Goal: Navigation & Orientation: Find specific page/section

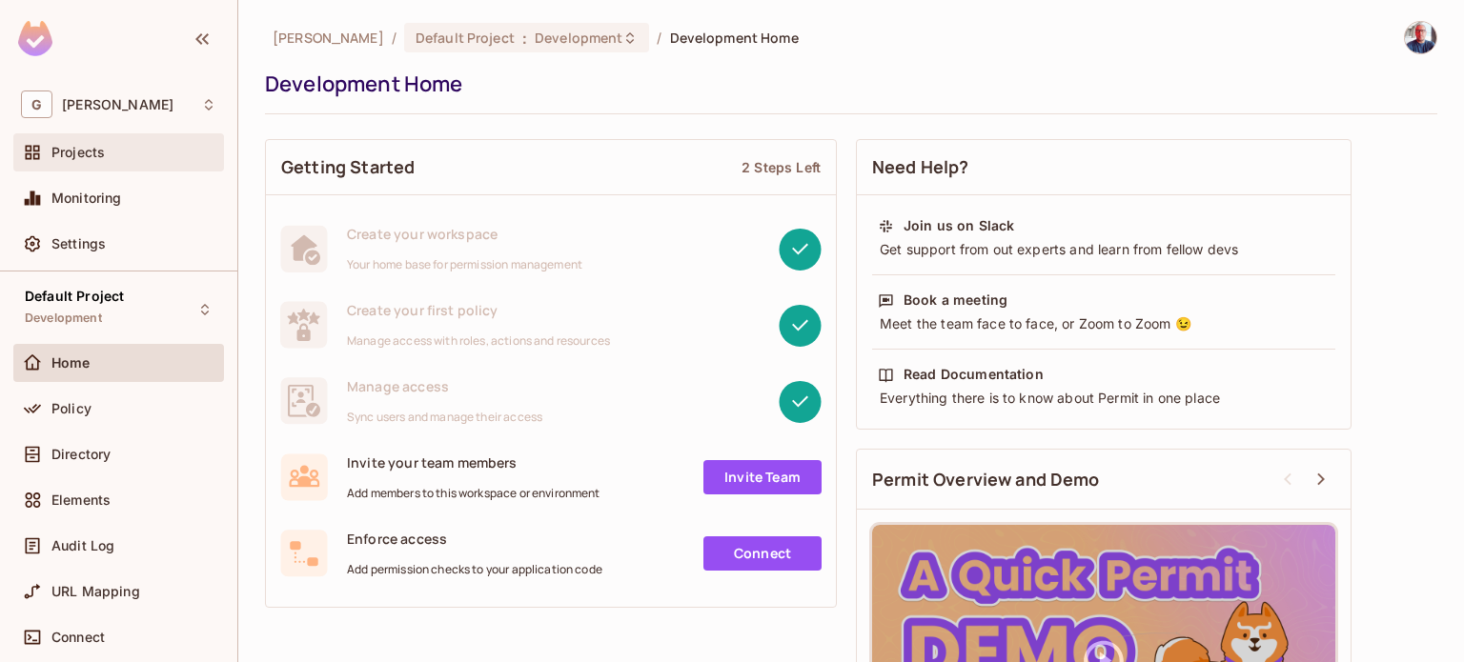
click at [96, 148] on span "Projects" at bounding box center [77, 152] width 53 height 15
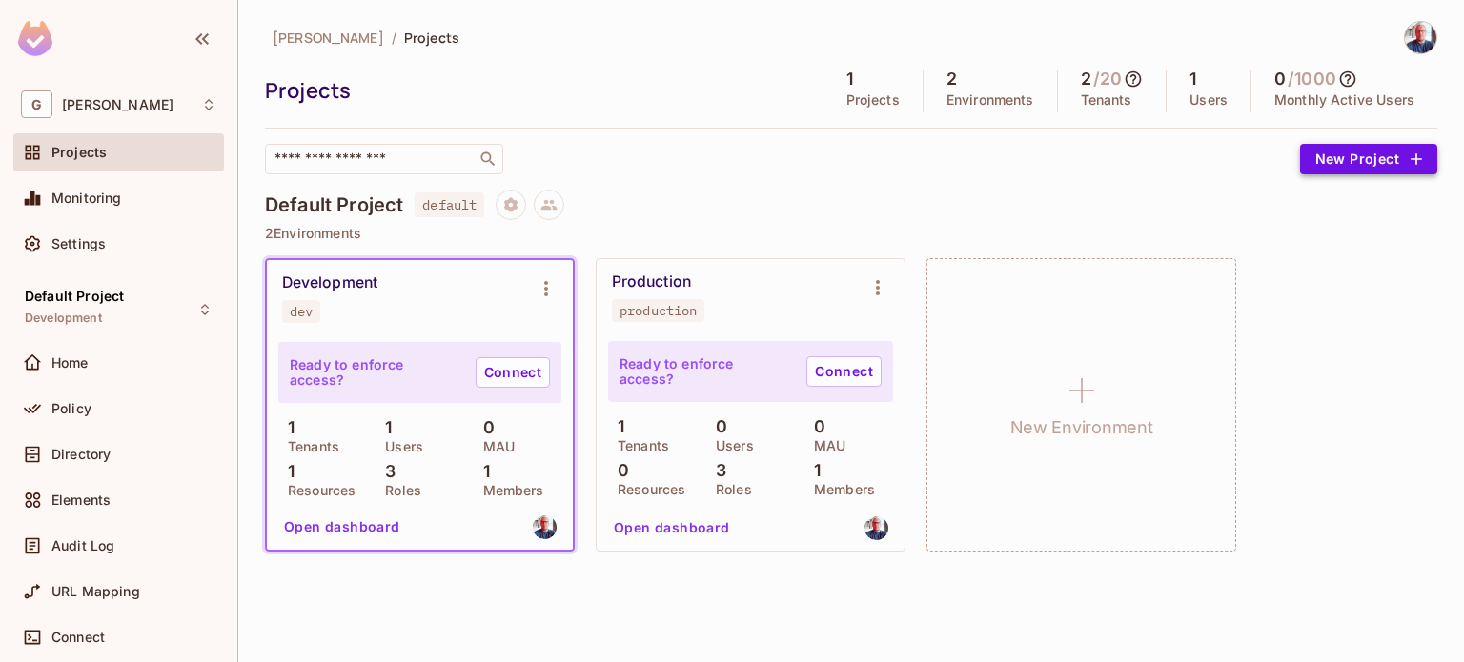
click at [1338, 163] on button "New Project" at bounding box center [1368, 159] width 137 height 31
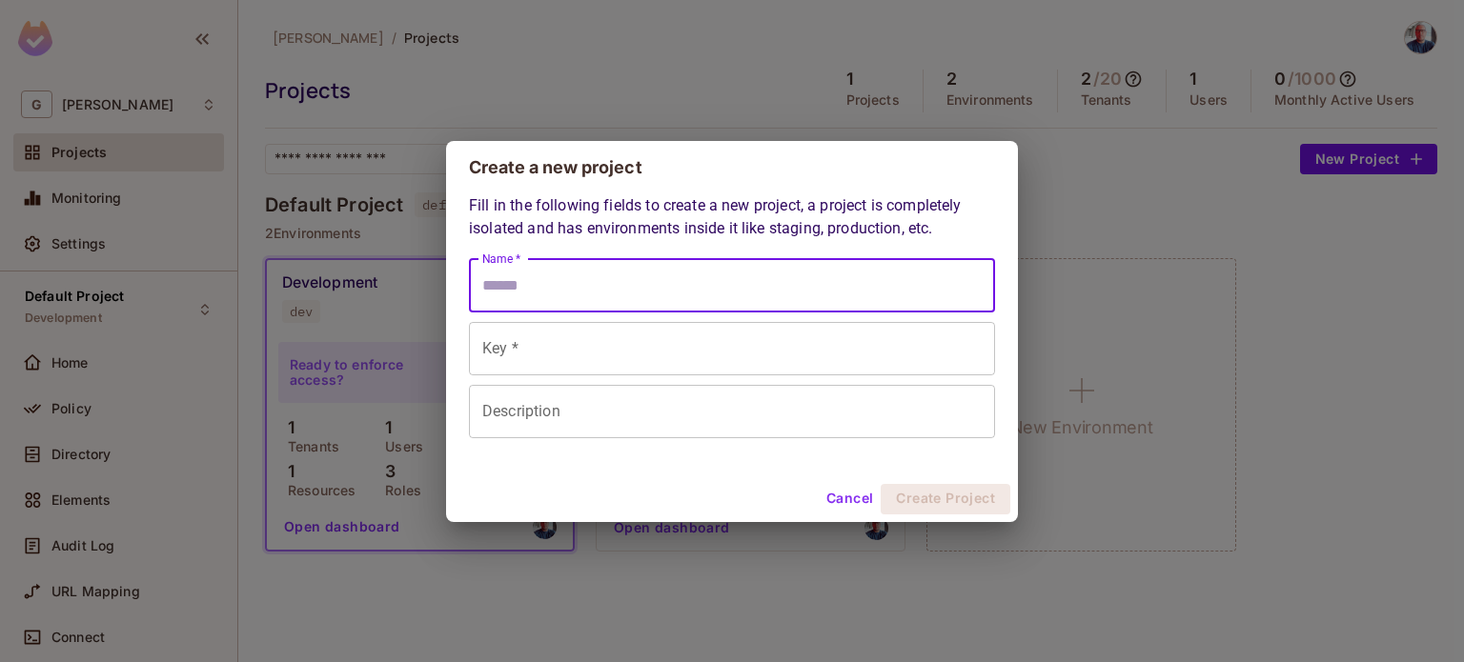
click at [576, 296] on input "Name *" at bounding box center [732, 285] width 526 height 53
click at [519, 350] on input "Key *" at bounding box center [732, 348] width 526 height 53
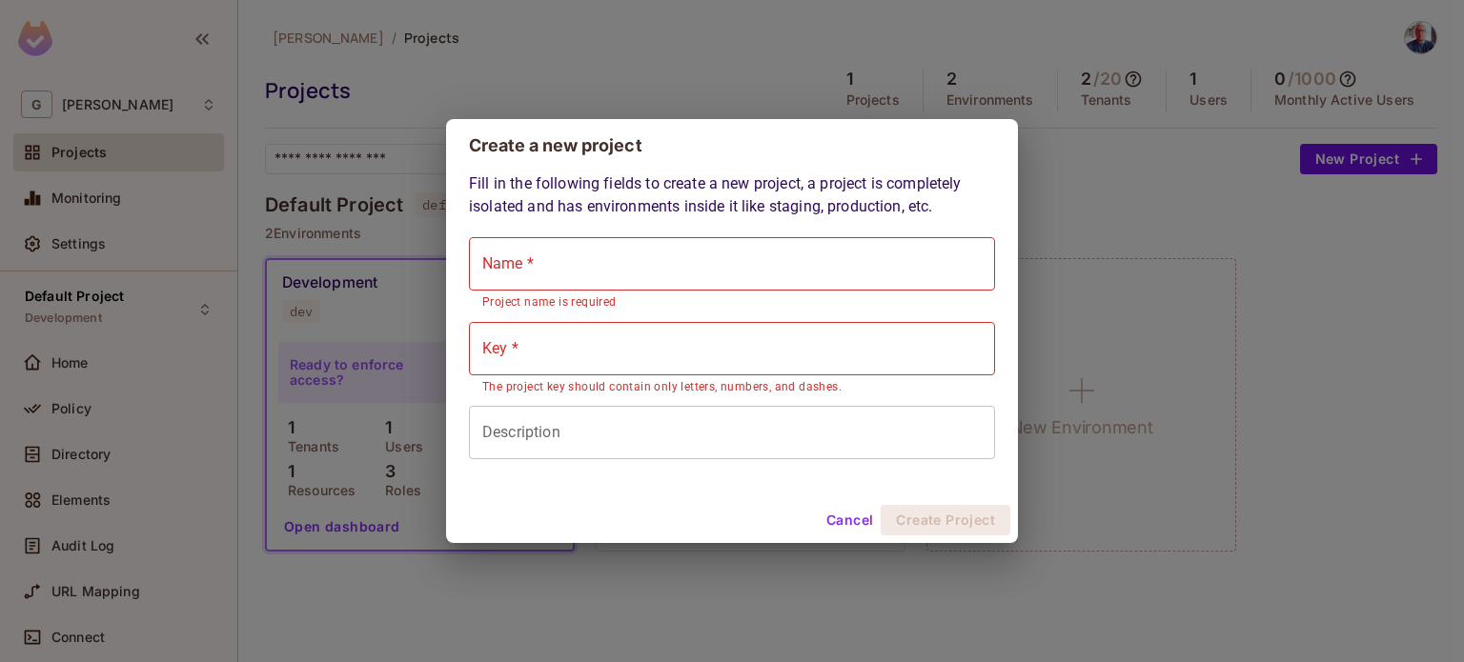
click at [853, 510] on button "Cancel" at bounding box center [850, 520] width 62 height 31
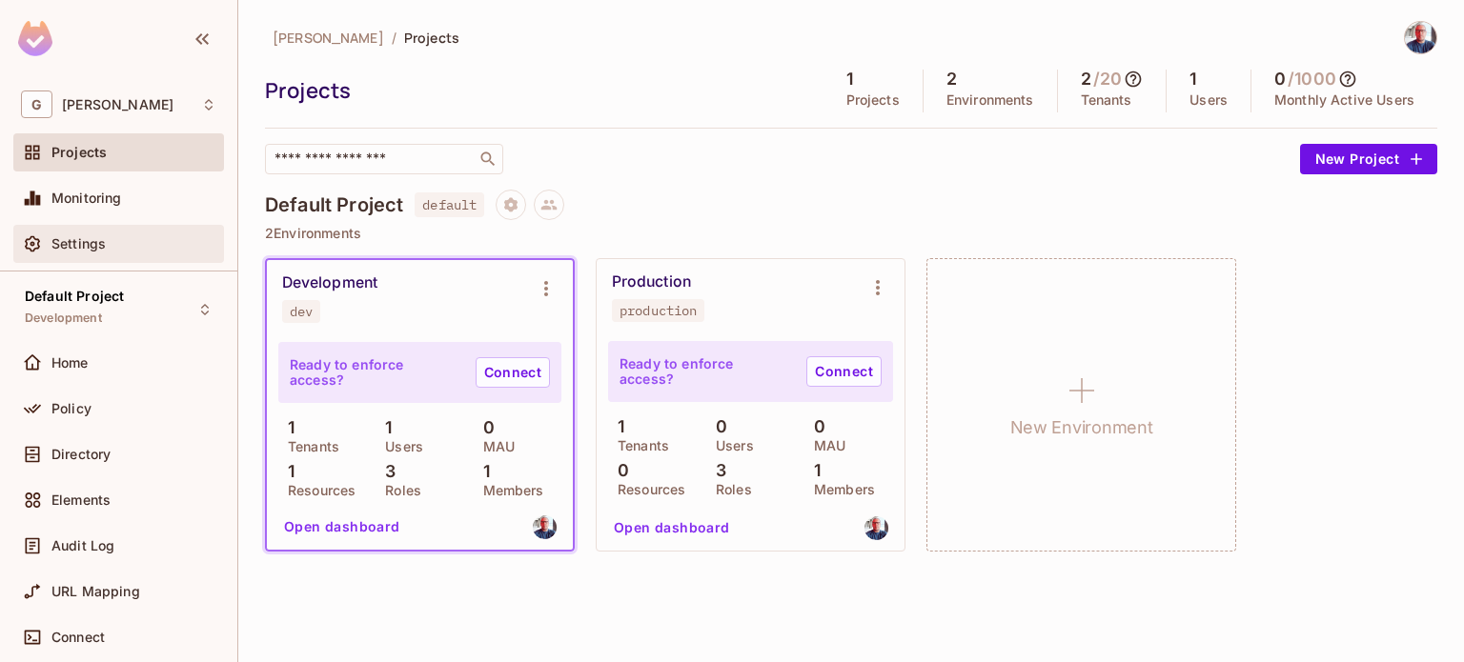
click at [94, 238] on span "Settings" at bounding box center [78, 243] width 54 height 15
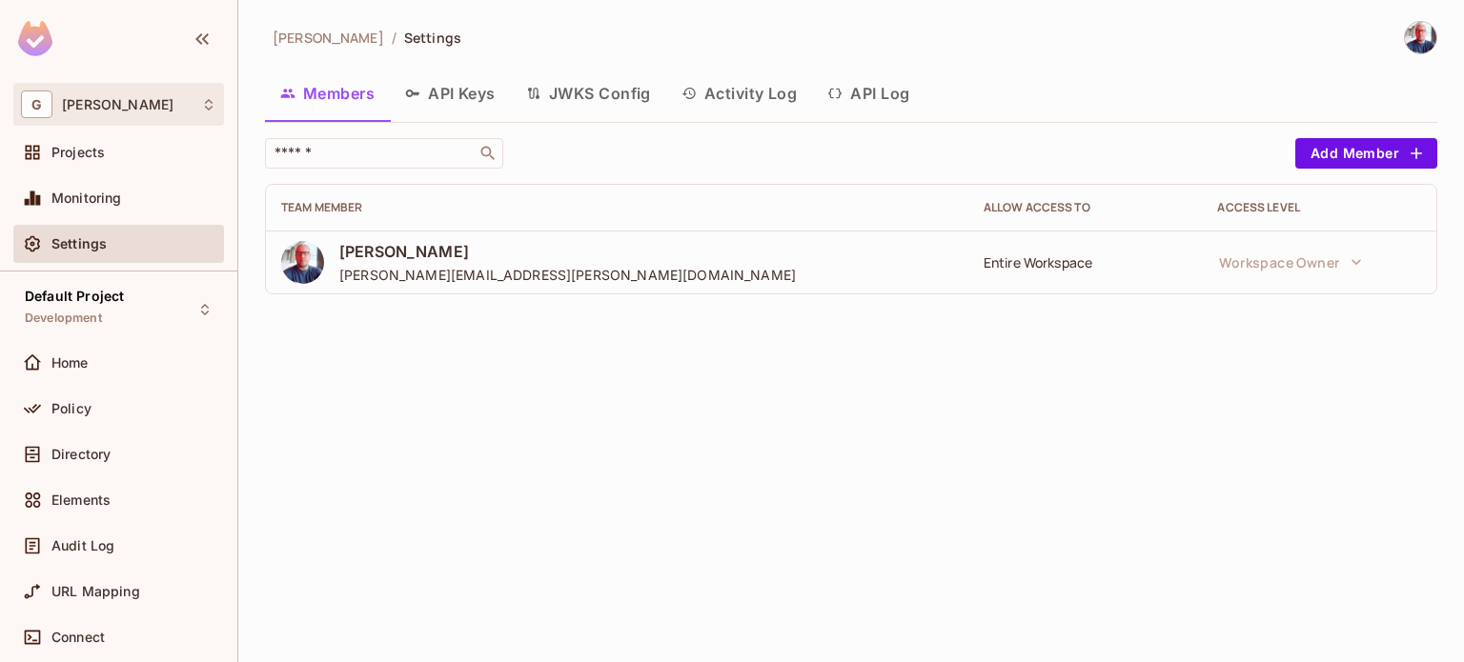
click at [118, 114] on div "[PERSON_NAME]" at bounding box center [118, 105] width 195 height 28
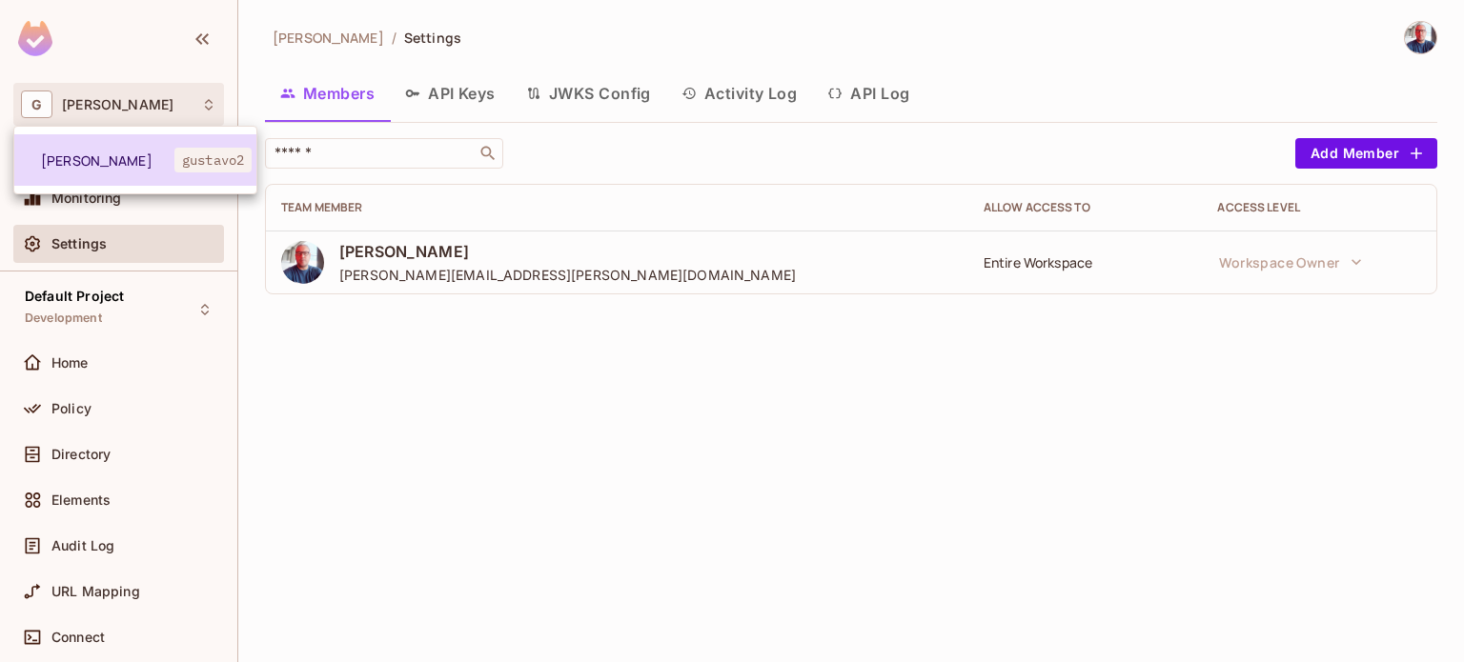
click at [108, 166] on span "[PERSON_NAME]" at bounding box center [107, 161] width 133 height 18
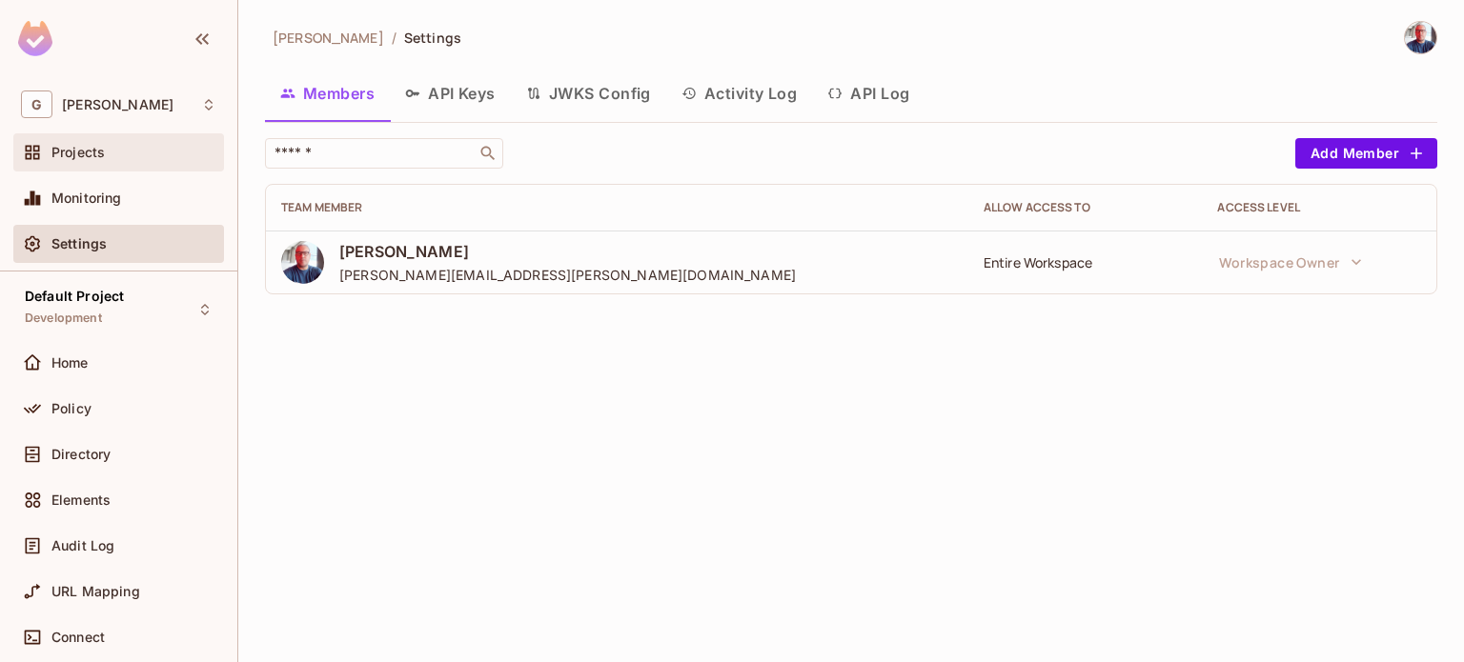
click at [99, 149] on span "Projects" at bounding box center [77, 152] width 53 height 15
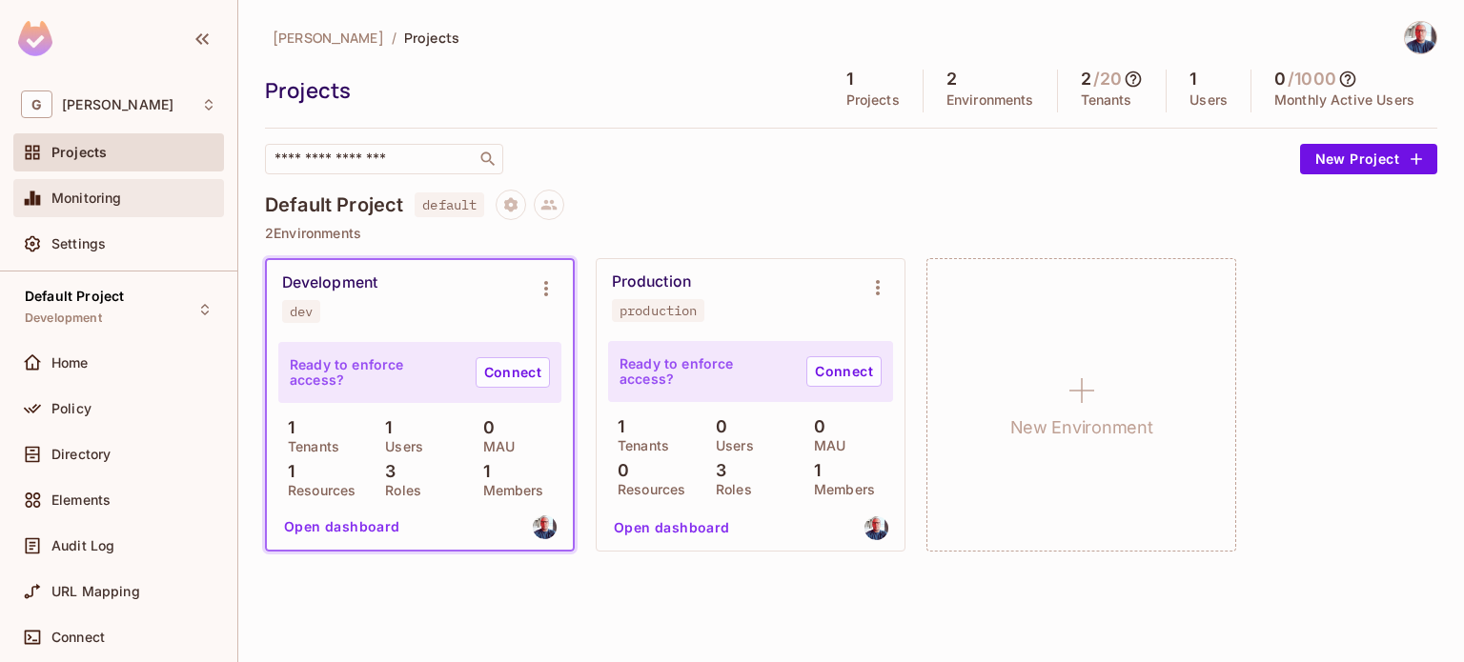
click at [88, 192] on span "Monitoring" at bounding box center [86, 198] width 71 height 15
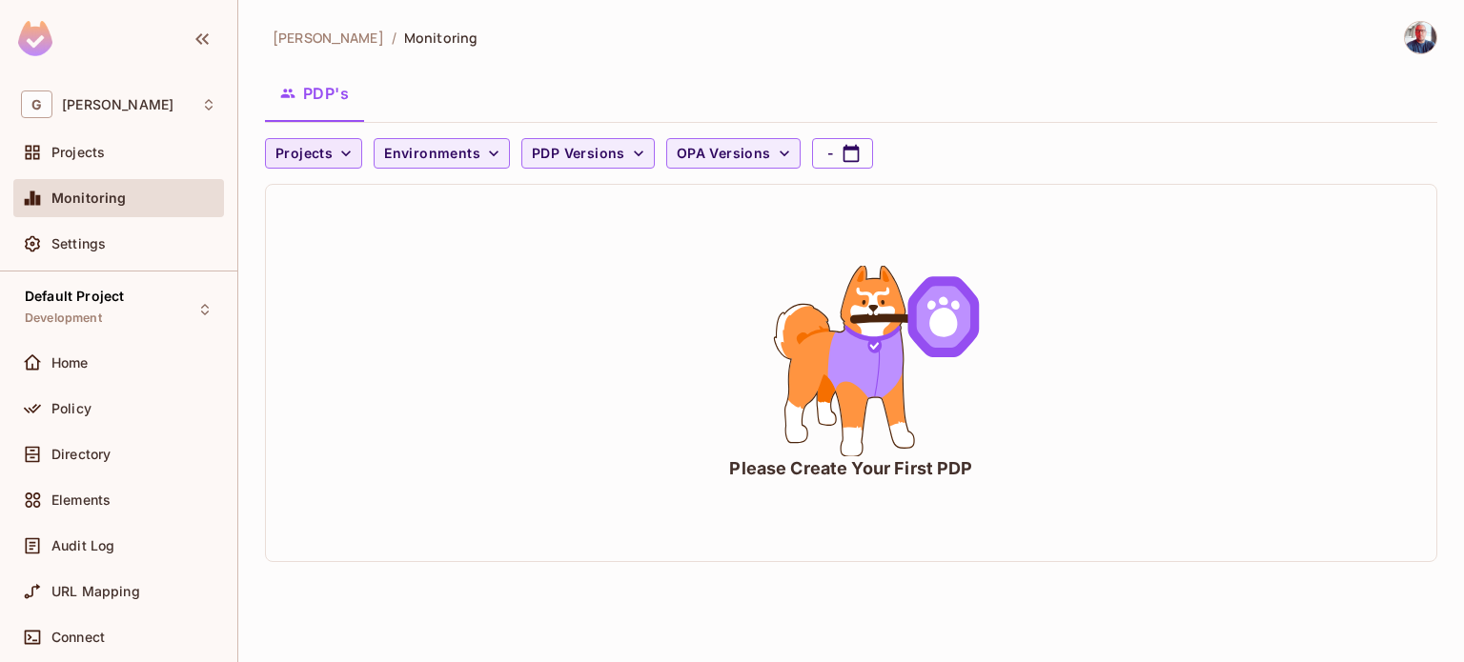
click at [337, 149] on icon "button" at bounding box center [345, 153] width 19 height 19
click at [336, 182] on li "Default Project" at bounding box center [327, 196] width 125 height 41
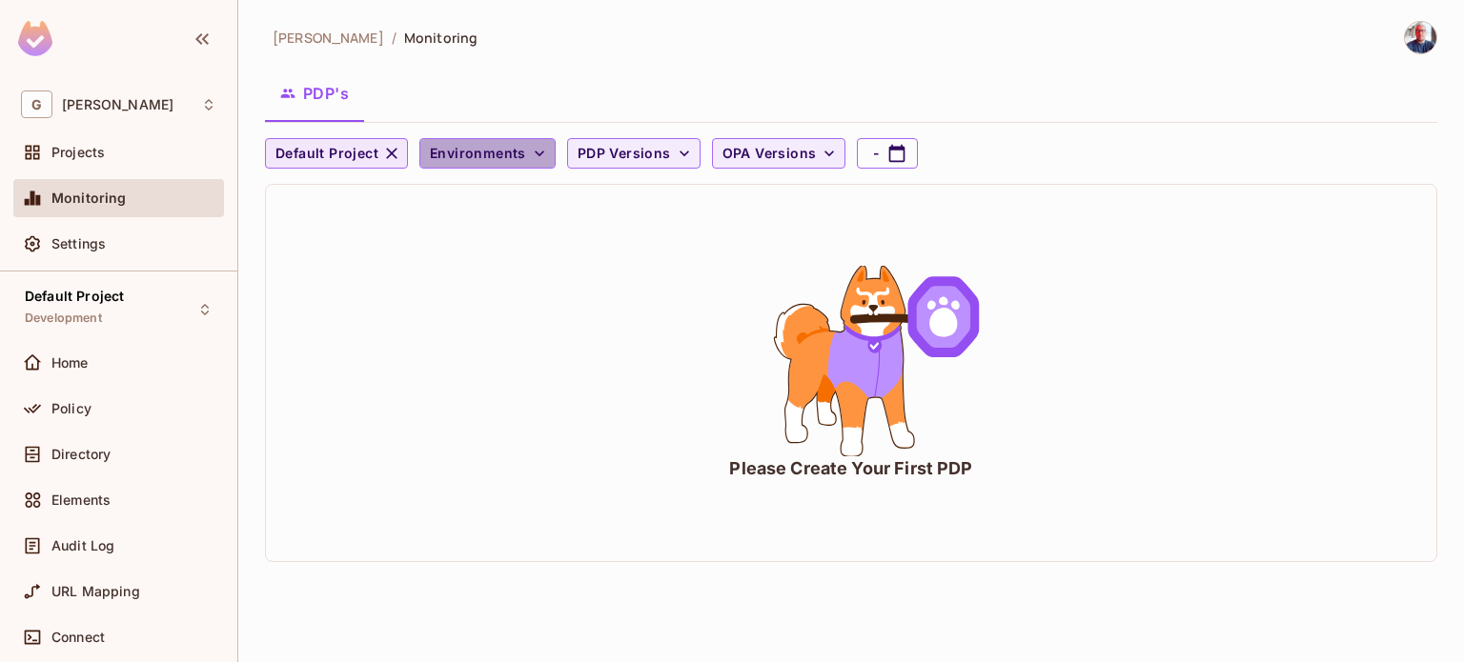
click at [516, 147] on span "Environments" at bounding box center [478, 154] width 96 height 24
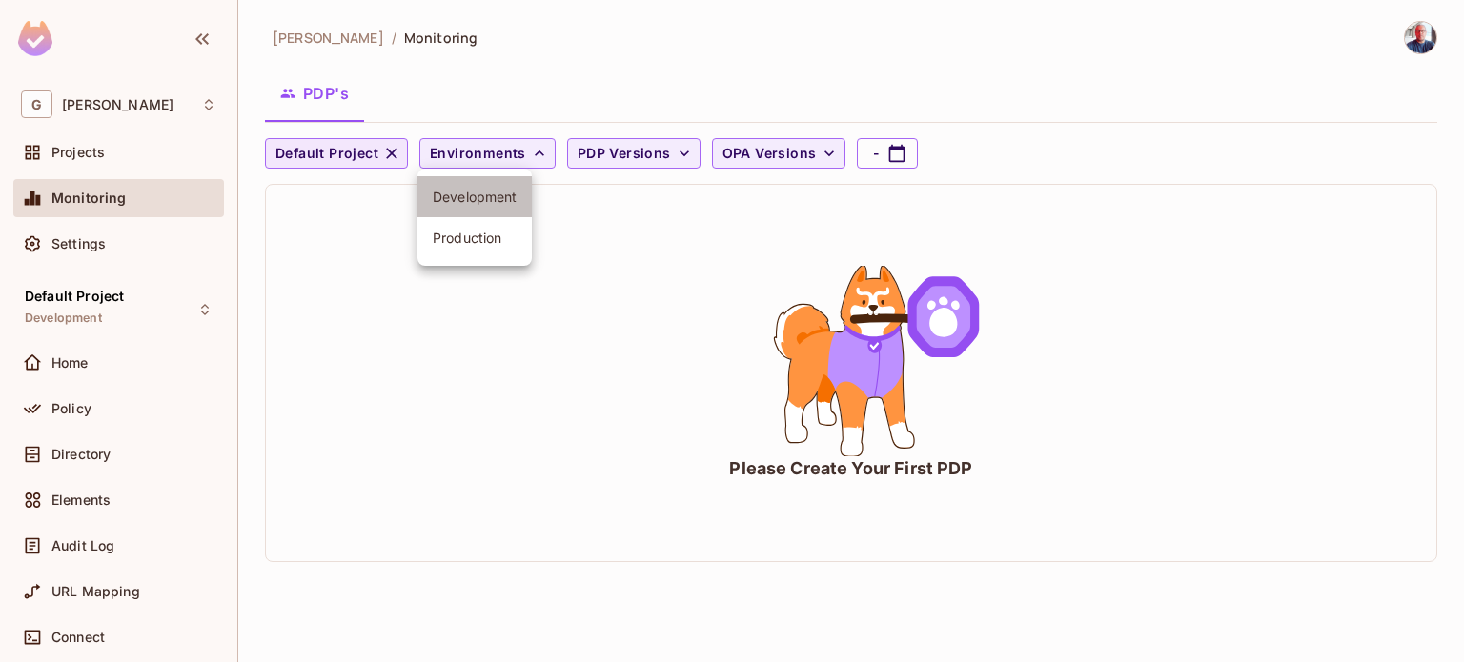
click at [490, 201] on span "Development" at bounding box center [475, 197] width 84 height 18
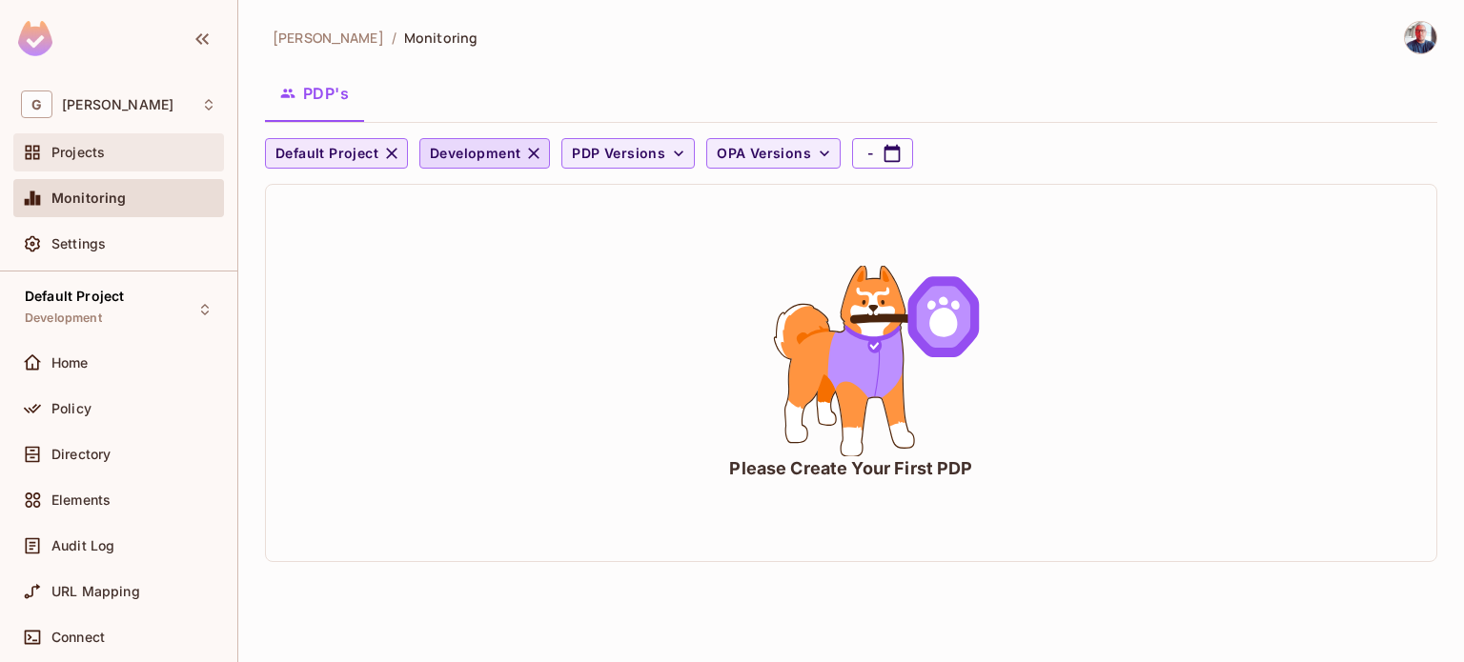
click at [74, 143] on div "Projects" at bounding box center [118, 152] width 195 height 23
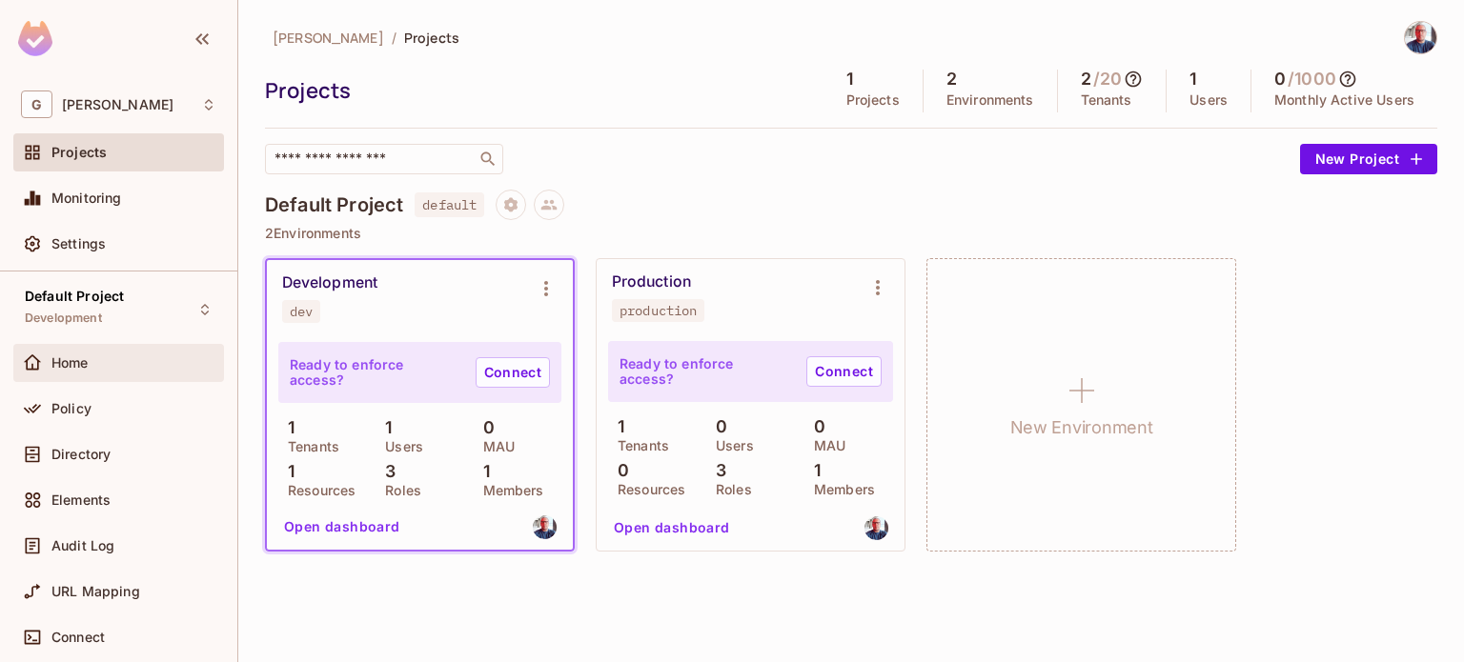
click at [86, 356] on span "Home" at bounding box center [69, 363] width 37 height 15
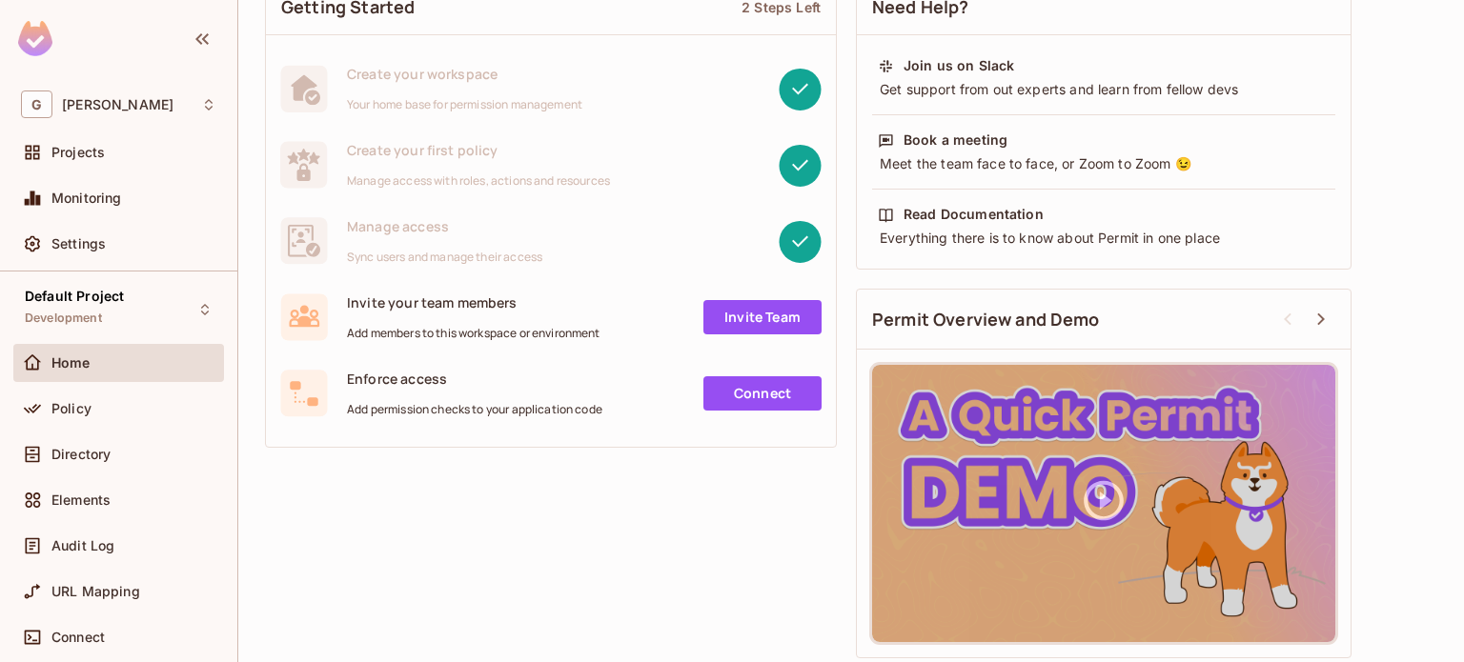
scroll to position [164, 0]
